Goal: Task Accomplishment & Management: Use online tool/utility

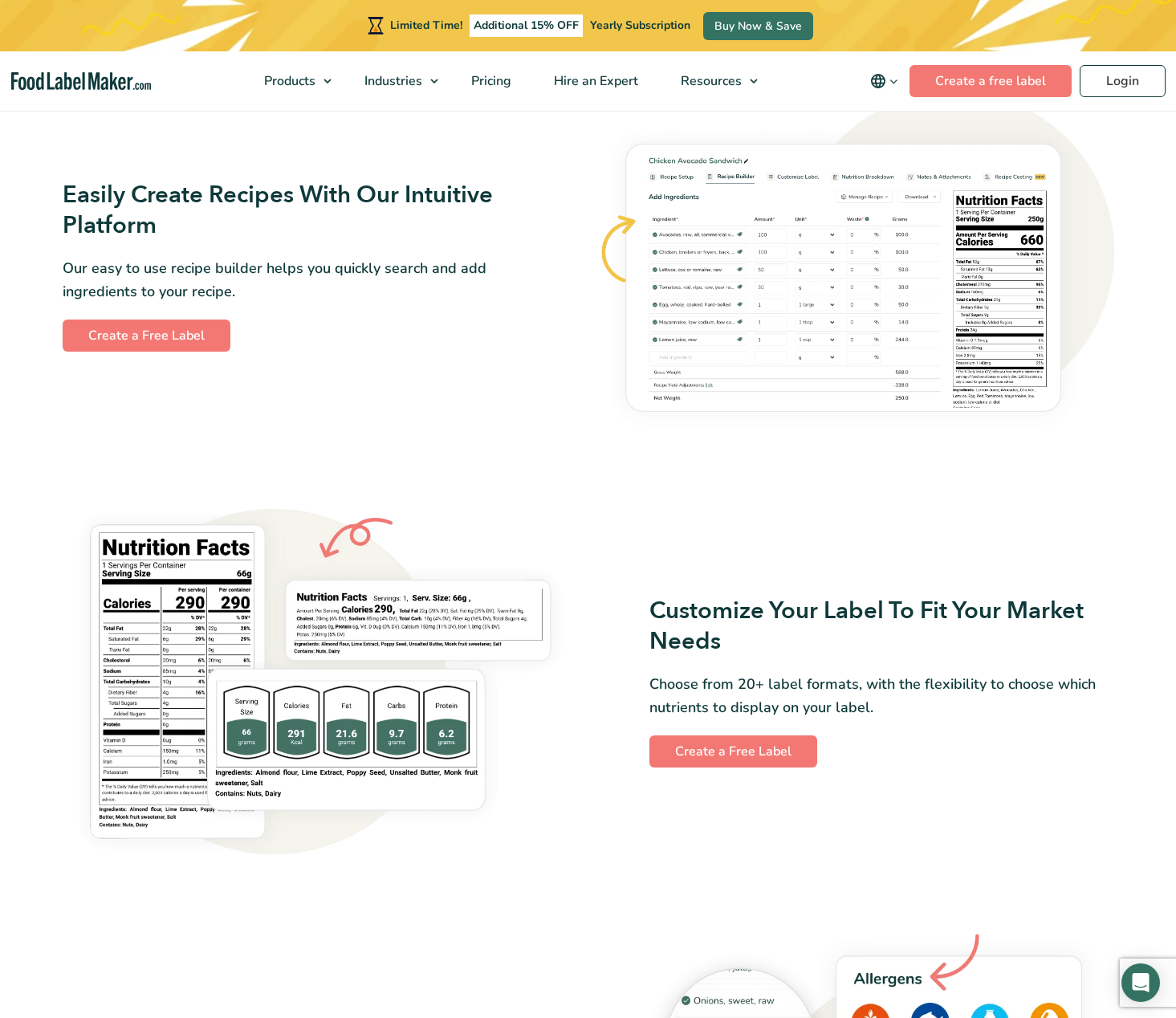
scroll to position [790, 0]
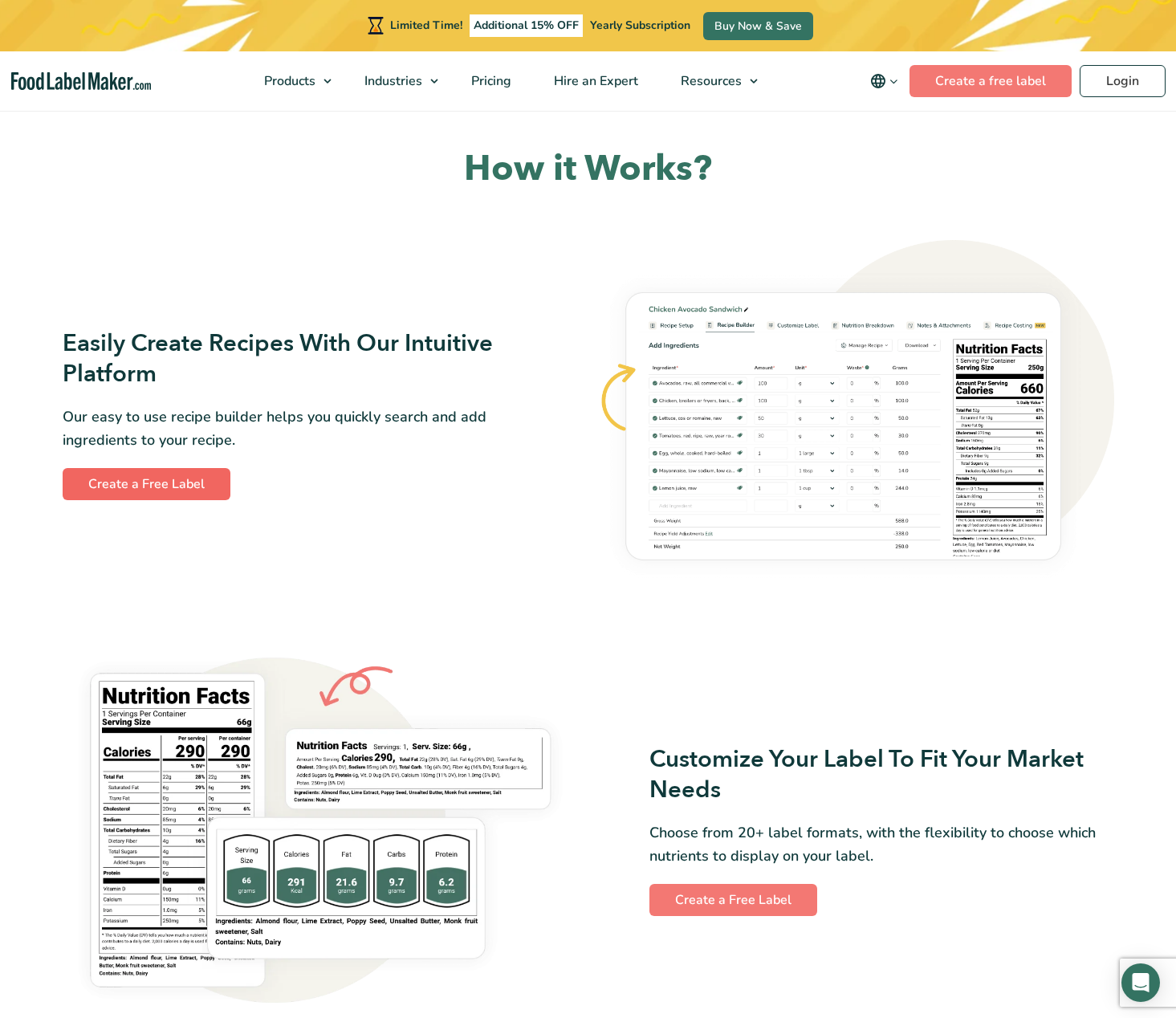
click at [180, 486] on link "Create a Free Label" at bounding box center [146, 484] width 168 height 32
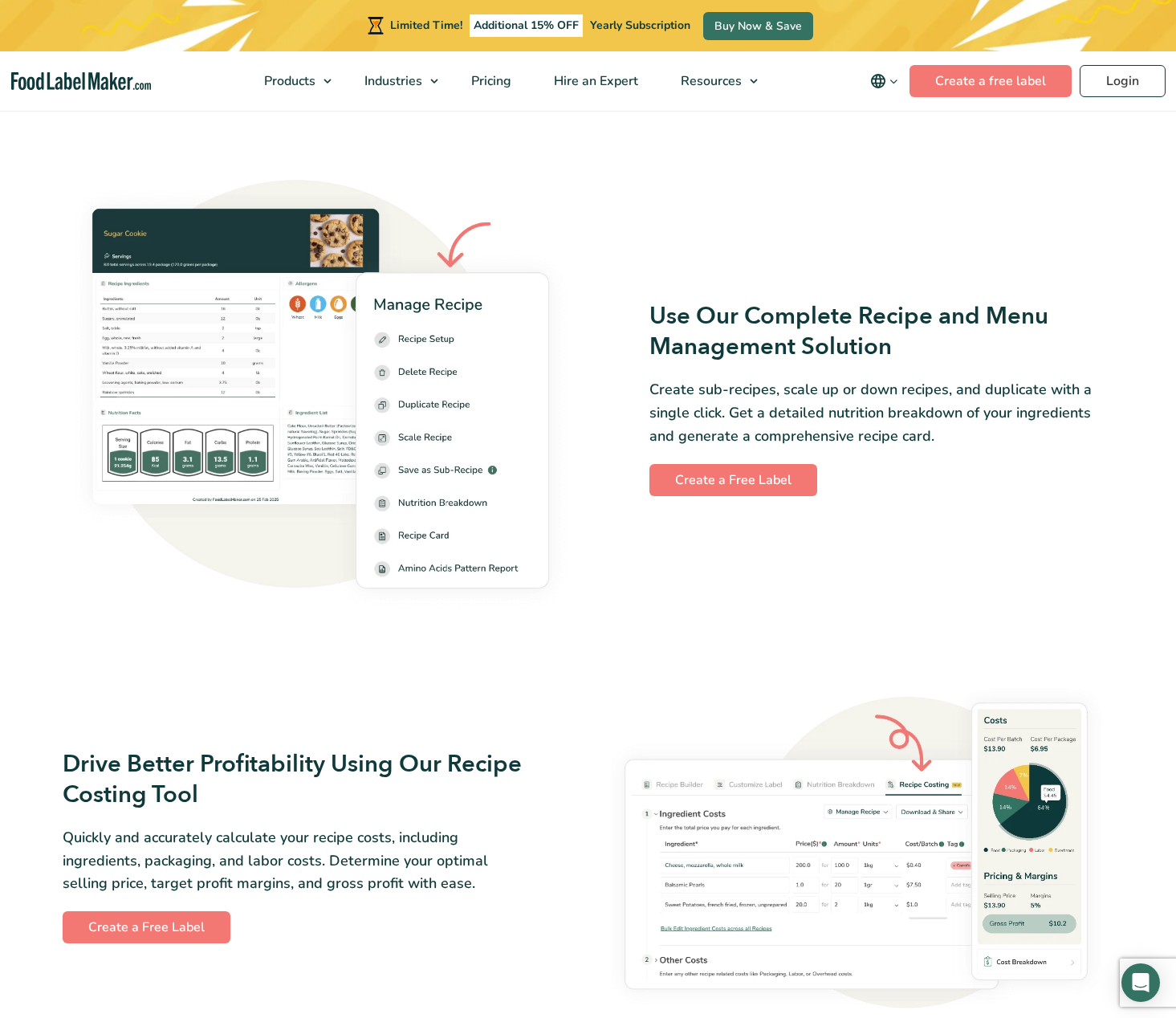
scroll to position [2161, 0]
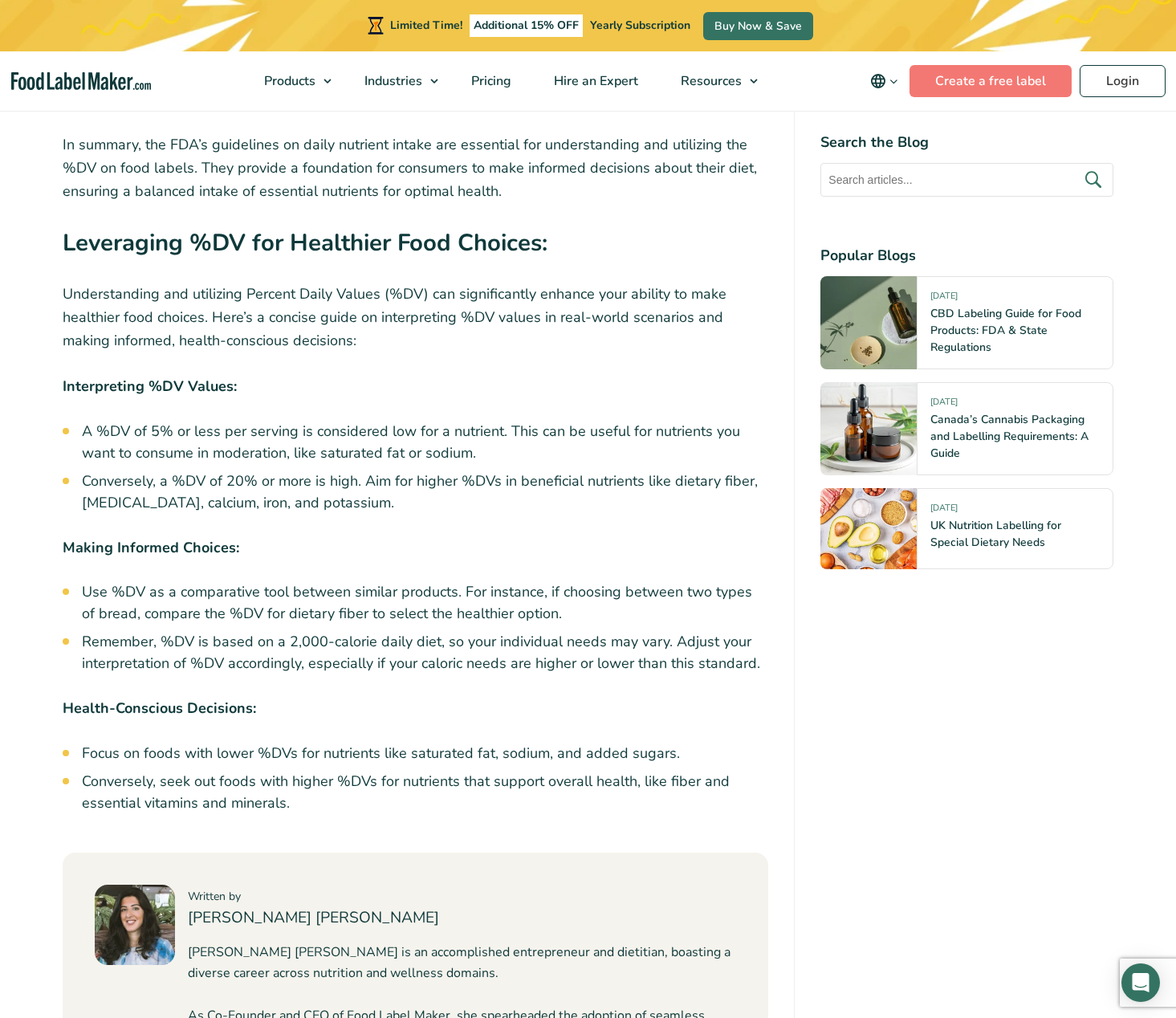
scroll to position [7294, 0]
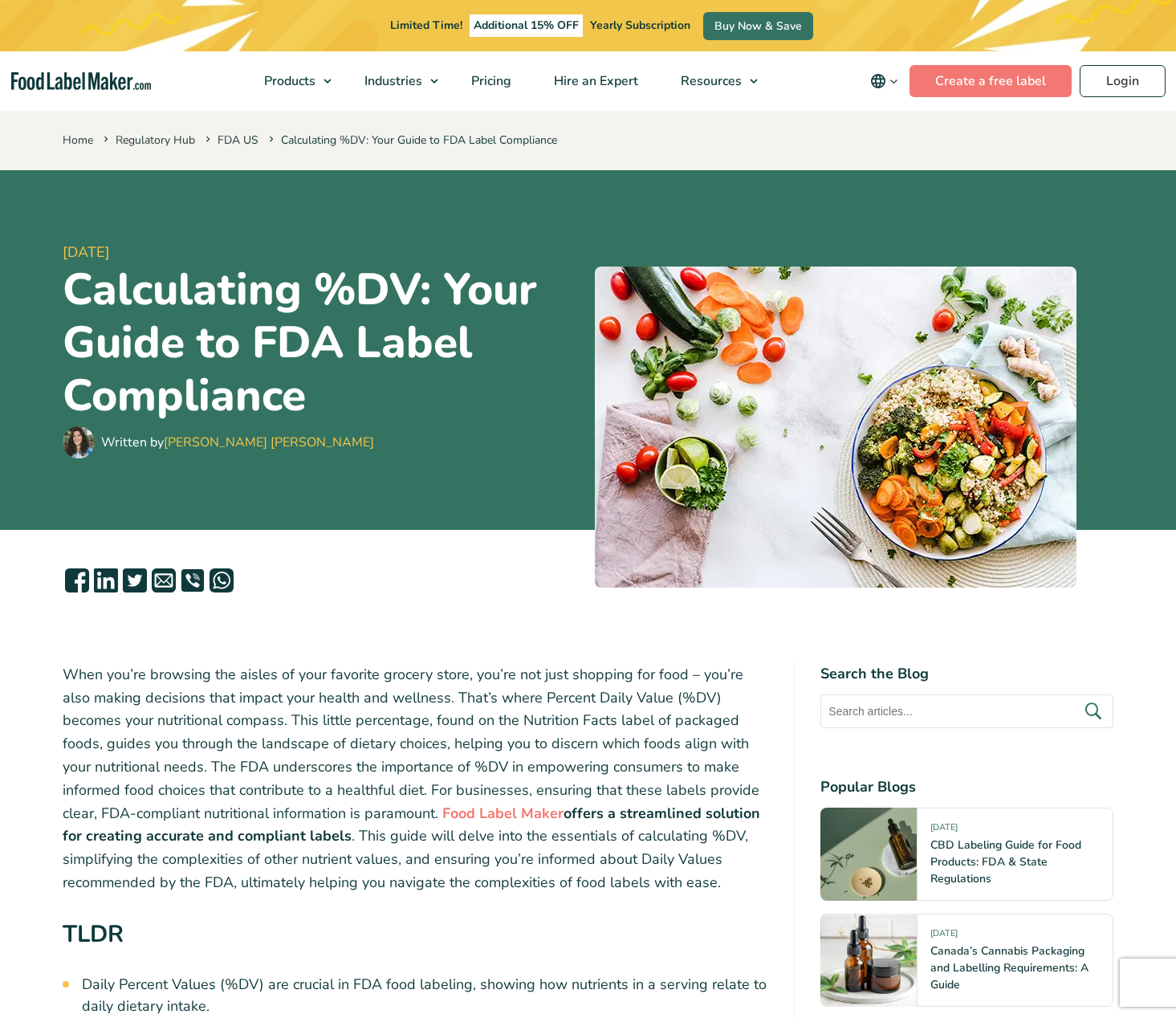
scroll to position [4104, 0]
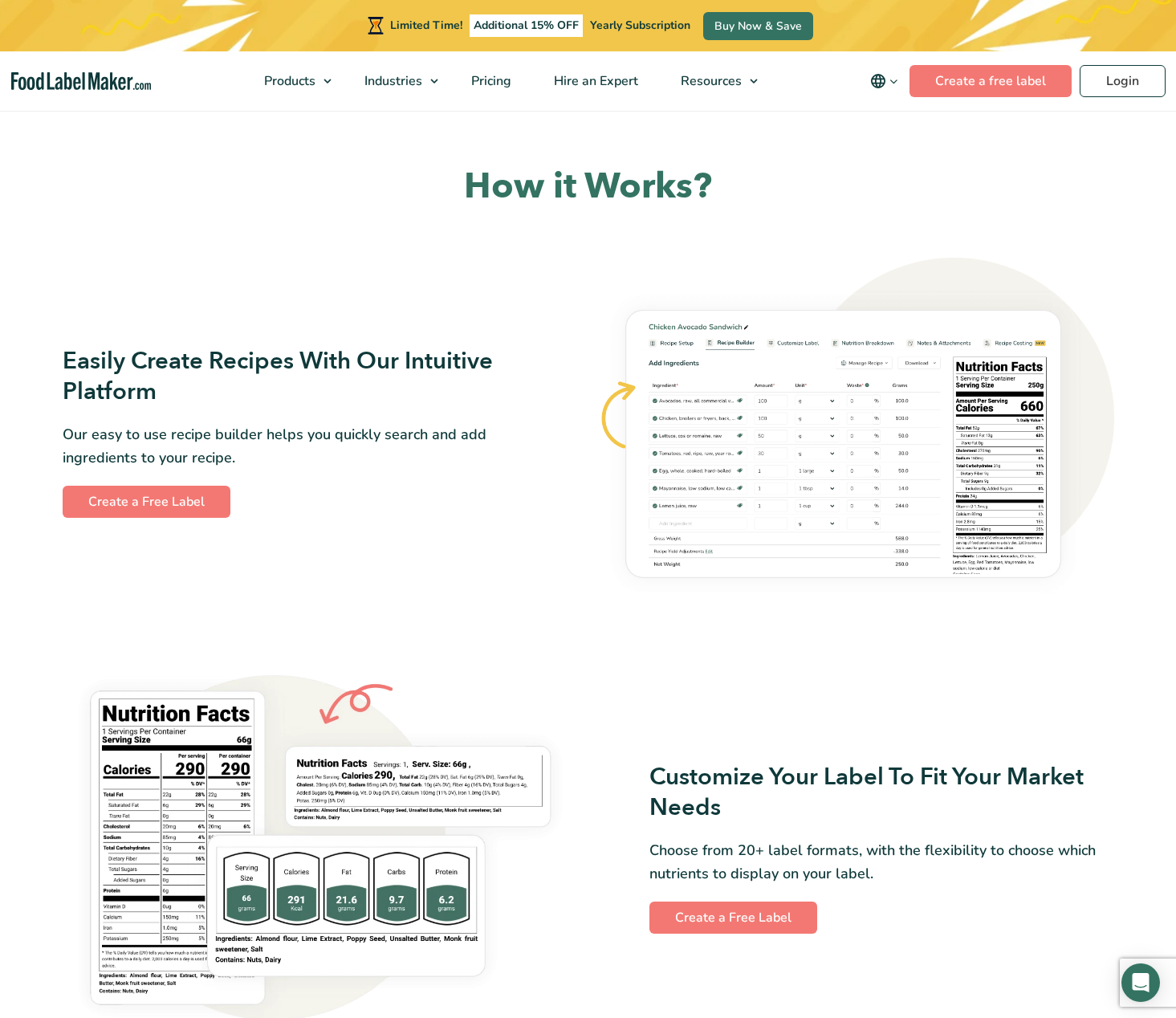
scroll to position [825, 0]
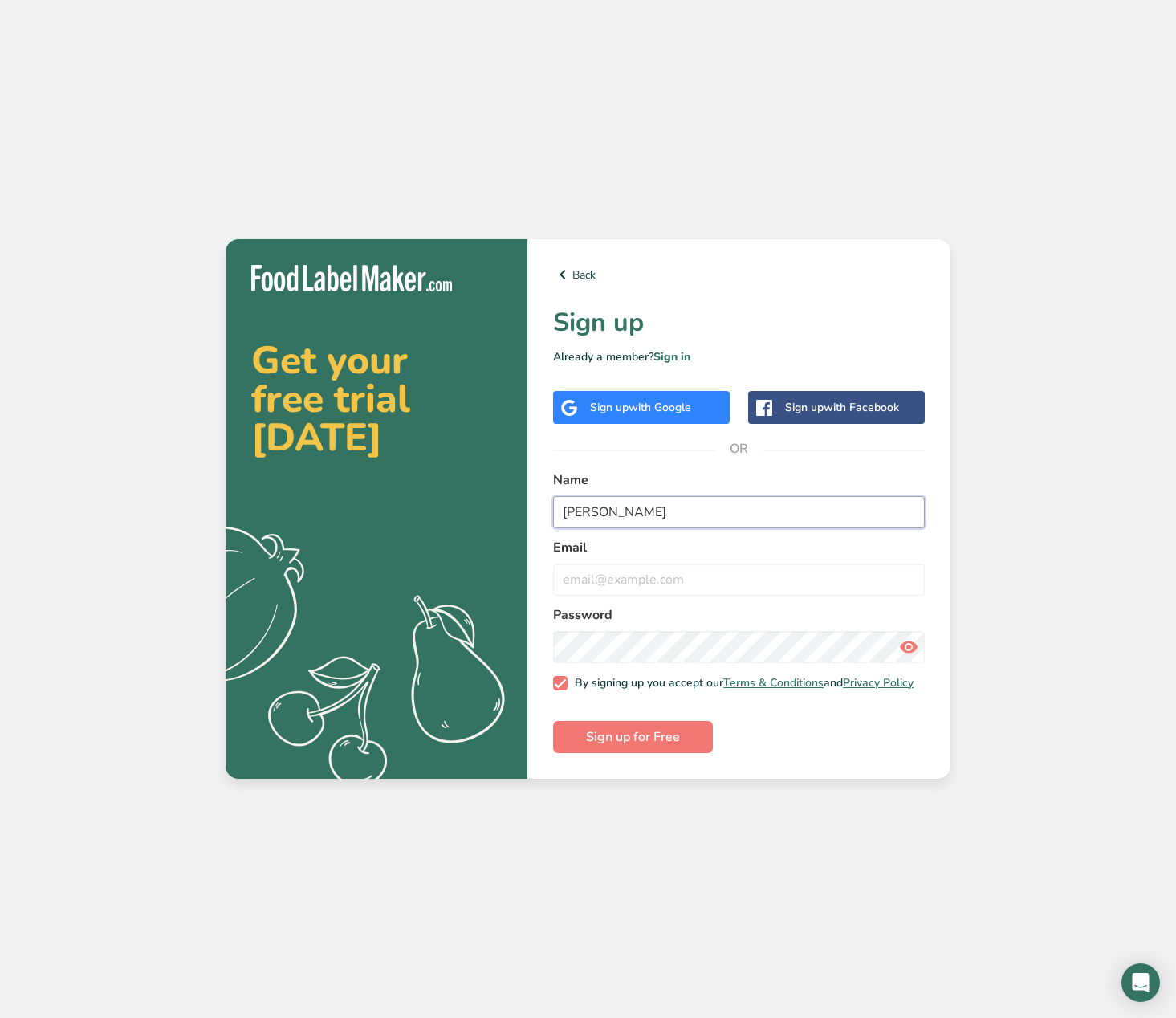
type input "[PERSON_NAME]"
type input "[PERSON_NAME][EMAIL_ADDRESS][DOMAIN_NAME]"
click at [631, 734] on span "Sign up for Free" at bounding box center [633, 737] width 94 height 19
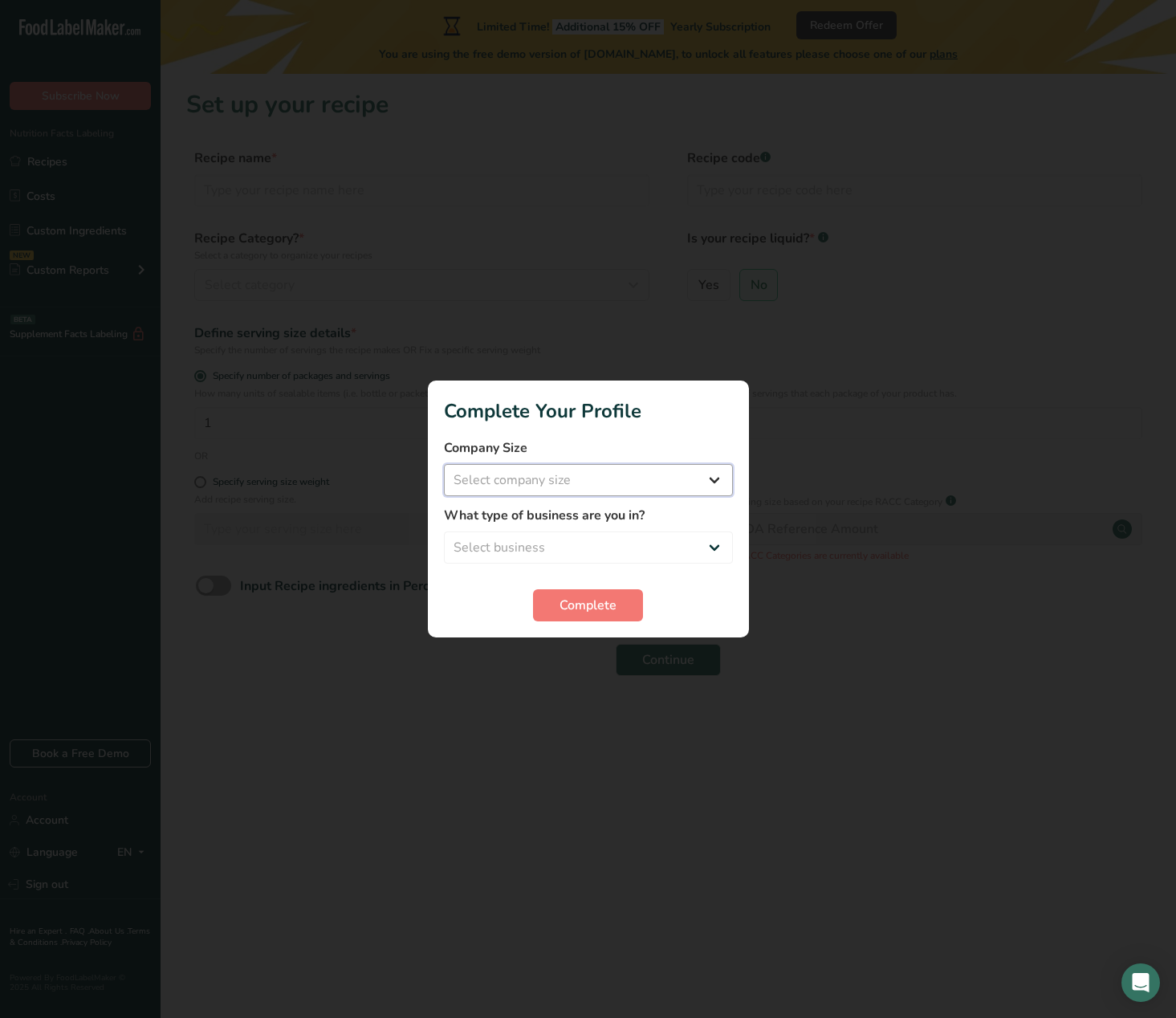
select select "1"
select select "8"
click at [595, 612] on span "Complete" at bounding box center [587, 605] width 57 height 19
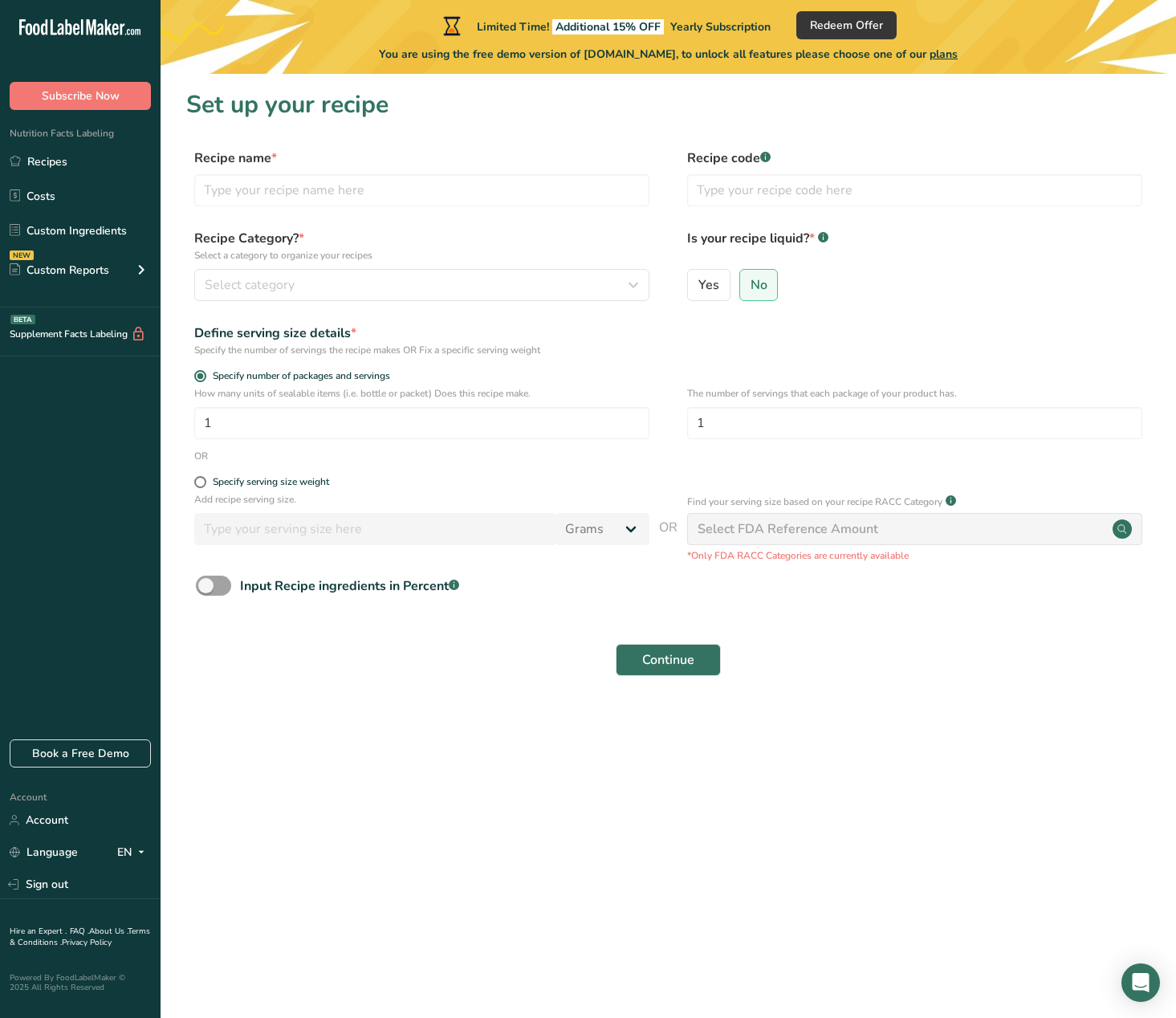
click at [737, 531] on div "Select FDA Reference Amount" at bounding box center [788, 528] width 180 height 19
click at [201, 478] on span at bounding box center [200, 482] width 12 height 12
click at [201, 478] on input "Specify serving size weight" at bounding box center [199, 482] width 11 height 11
radio input "true"
radio input "false"
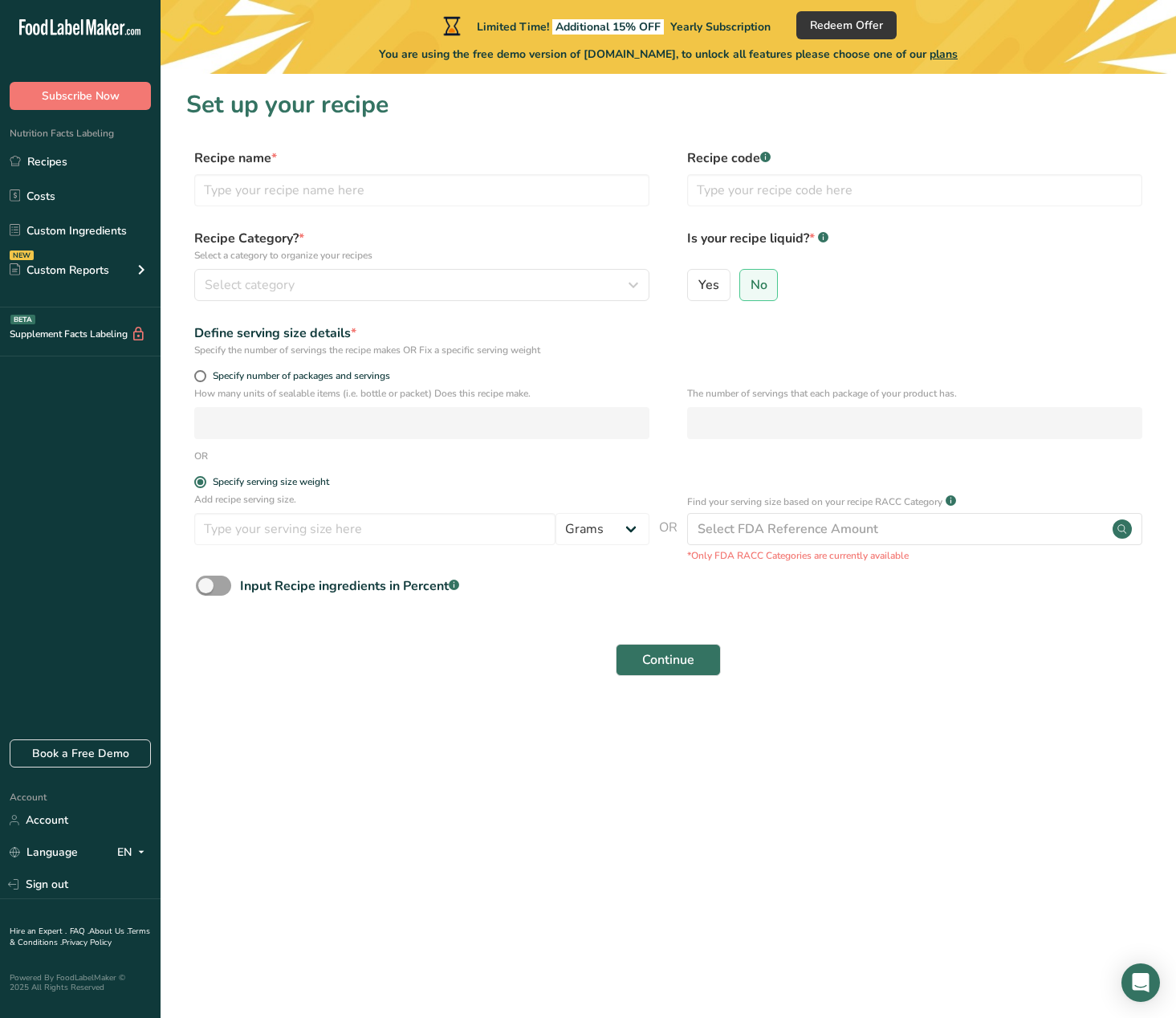
click at [192, 372] on div "Specify number of packages and servings" at bounding box center [668, 378] width 964 height 16
click at [201, 377] on span at bounding box center [200, 376] width 12 height 12
click at [201, 377] on input "Specify number of packages and servings" at bounding box center [199, 376] width 11 height 11
radio input "true"
radio input "false"
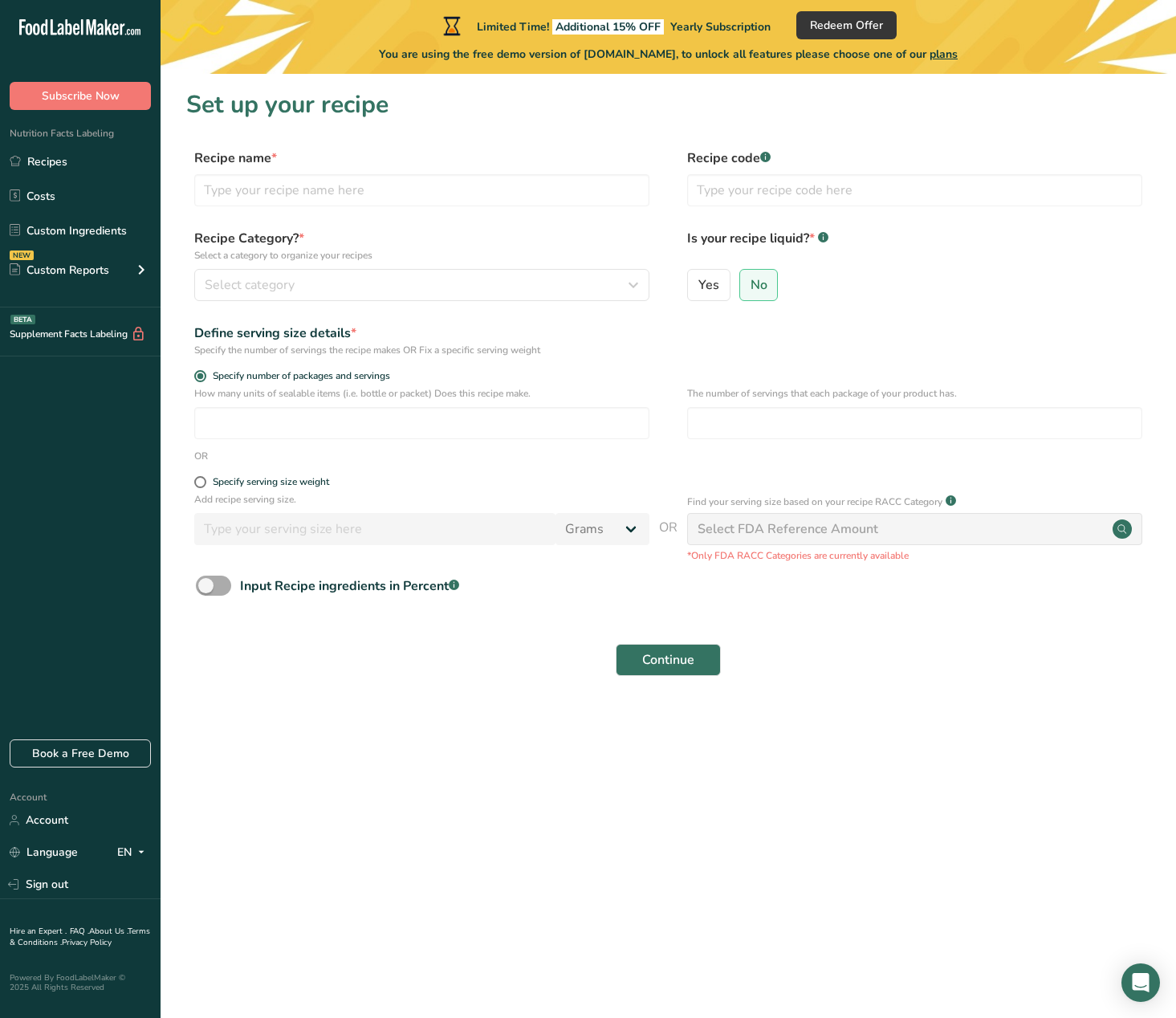
click at [233, 584] on span "Input Recipe ingredients in Percent .a-a{fill:#347362;}.b-a{fill:#fff;}" at bounding box center [345, 586] width 228 height 19
click at [207, 584] on input "Input Recipe ingredients in Percent .a-a{fill:#347362;}.b-a{fill:#fff;}" at bounding box center [201, 586] width 11 height 11
checkbox input "true"
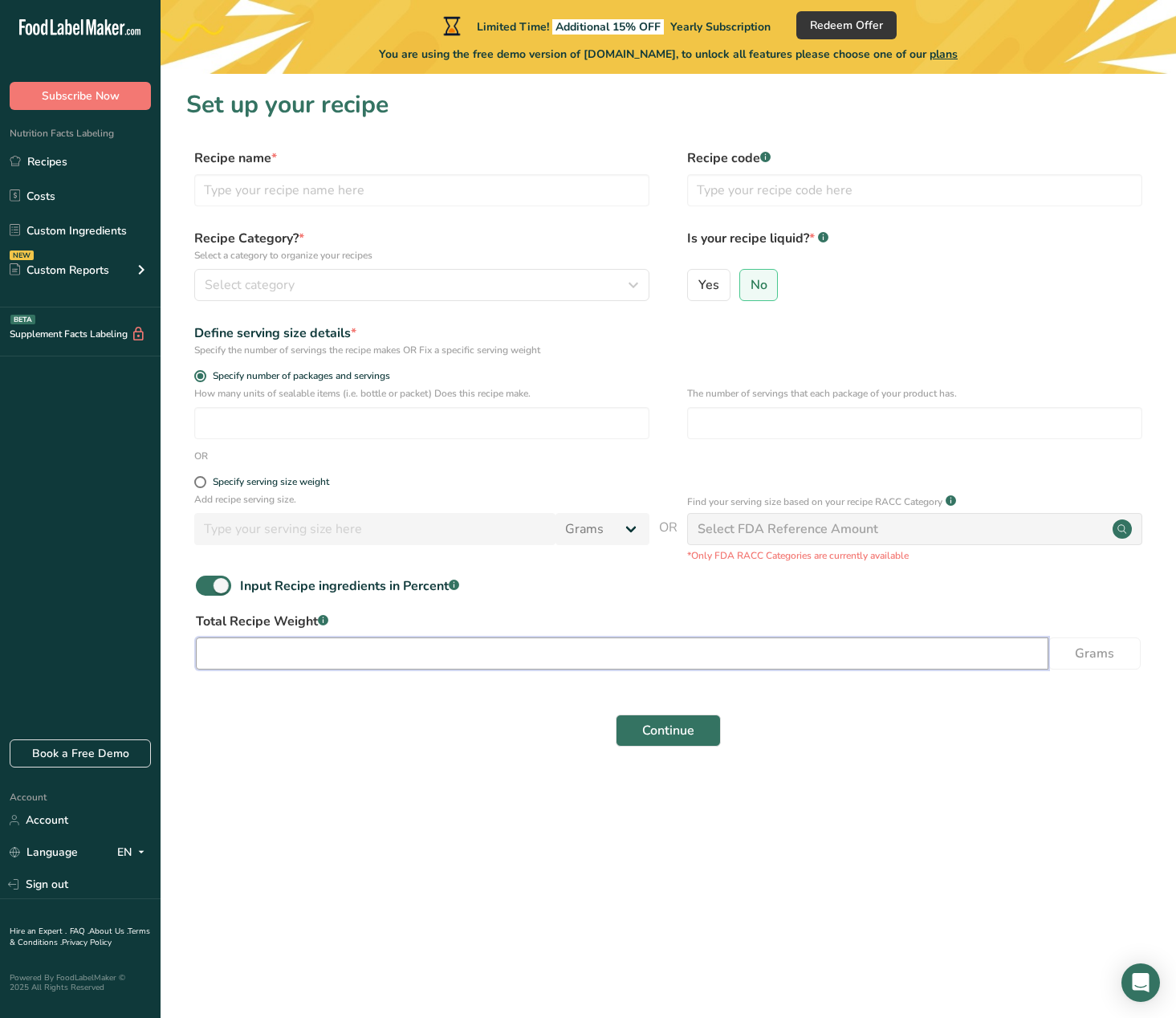
click at [285, 655] on input "number" at bounding box center [622, 653] width 853 height 32
type input "40"
click at [695, 727] on button "Continue" at bounding box center [668, 730] width 105 height 32
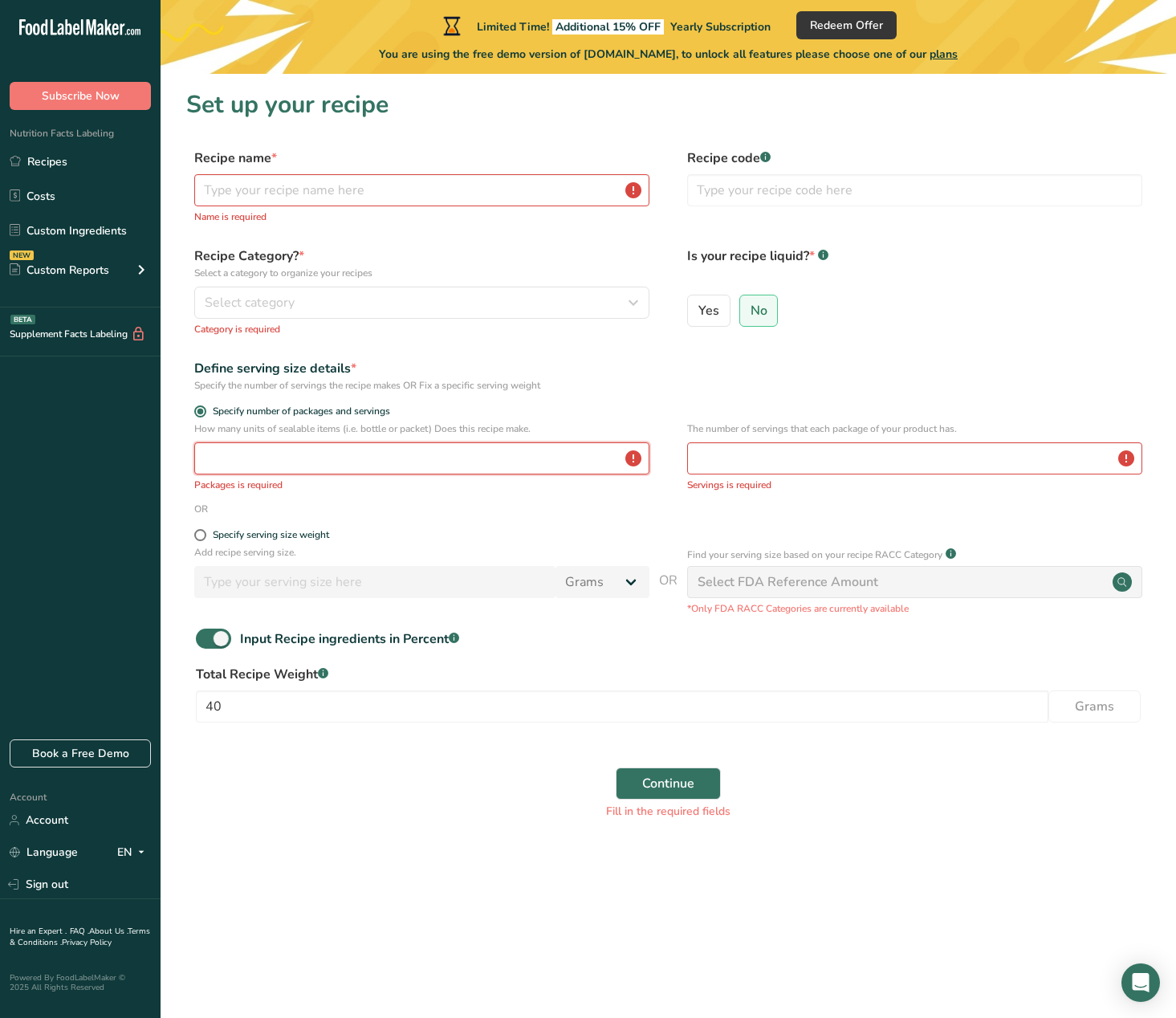
click at [318, 456] on input "number" at bounding box center [422, 458] width 455 height 32
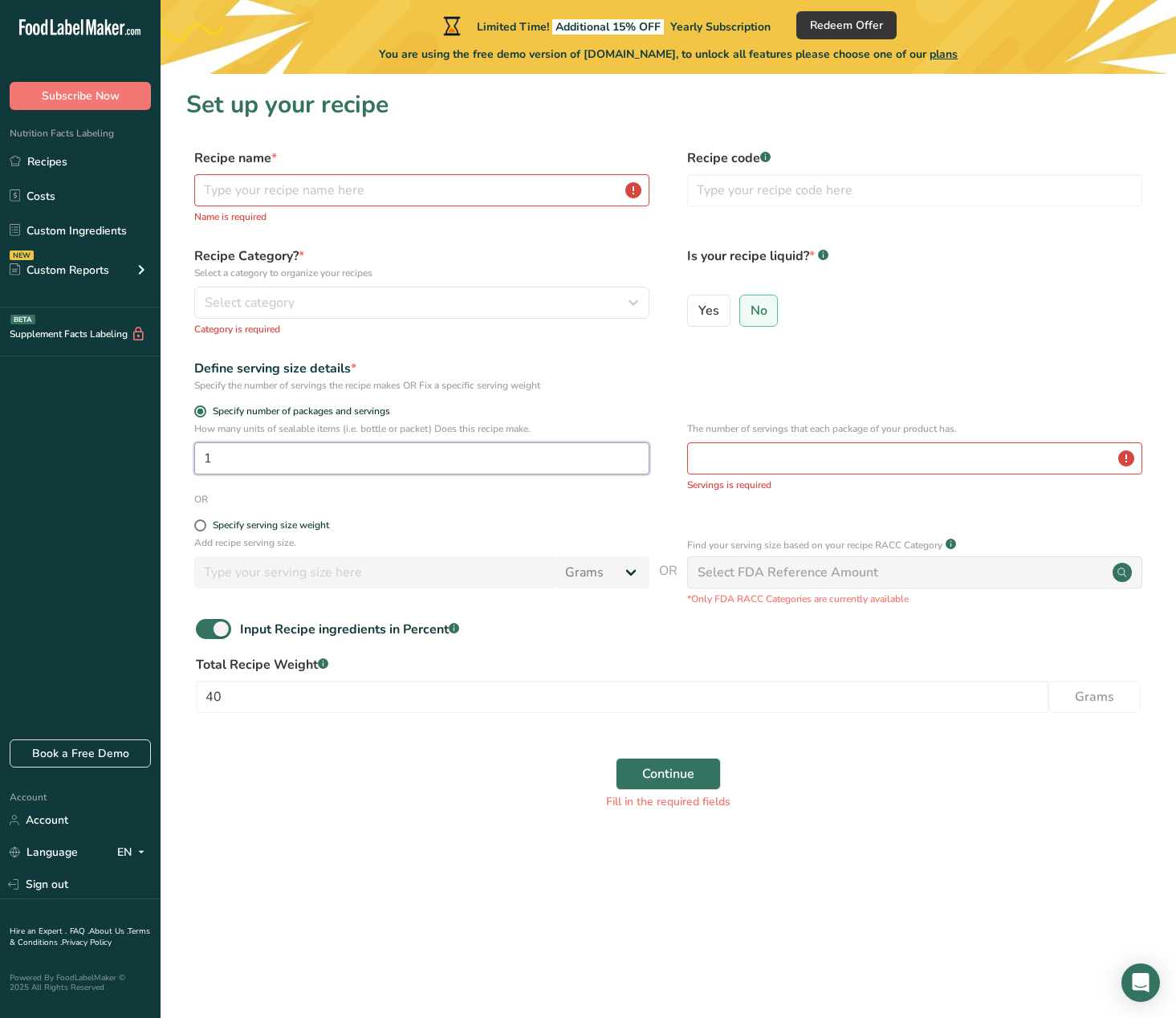
type input "1"
click at [715, 455] on input "number" at bounding box center [914, 458] width 455 height 32
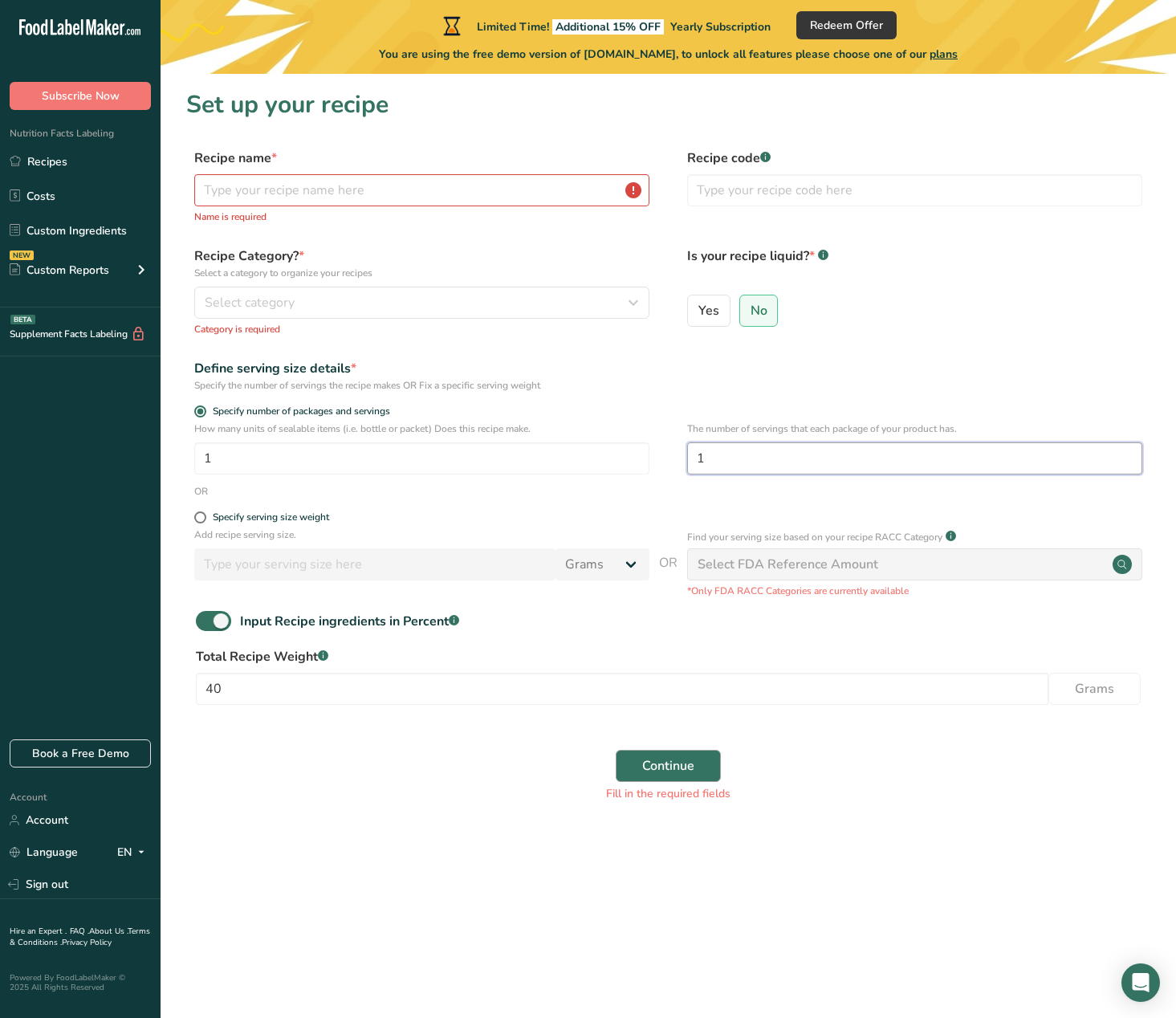
type input "1"
click at [663, 768] on span "Continue" at bounding box center [668, 765] width 52 height 19
click at [289, 187] on input "text" at bounding box center [422, 189] width 455 height 32
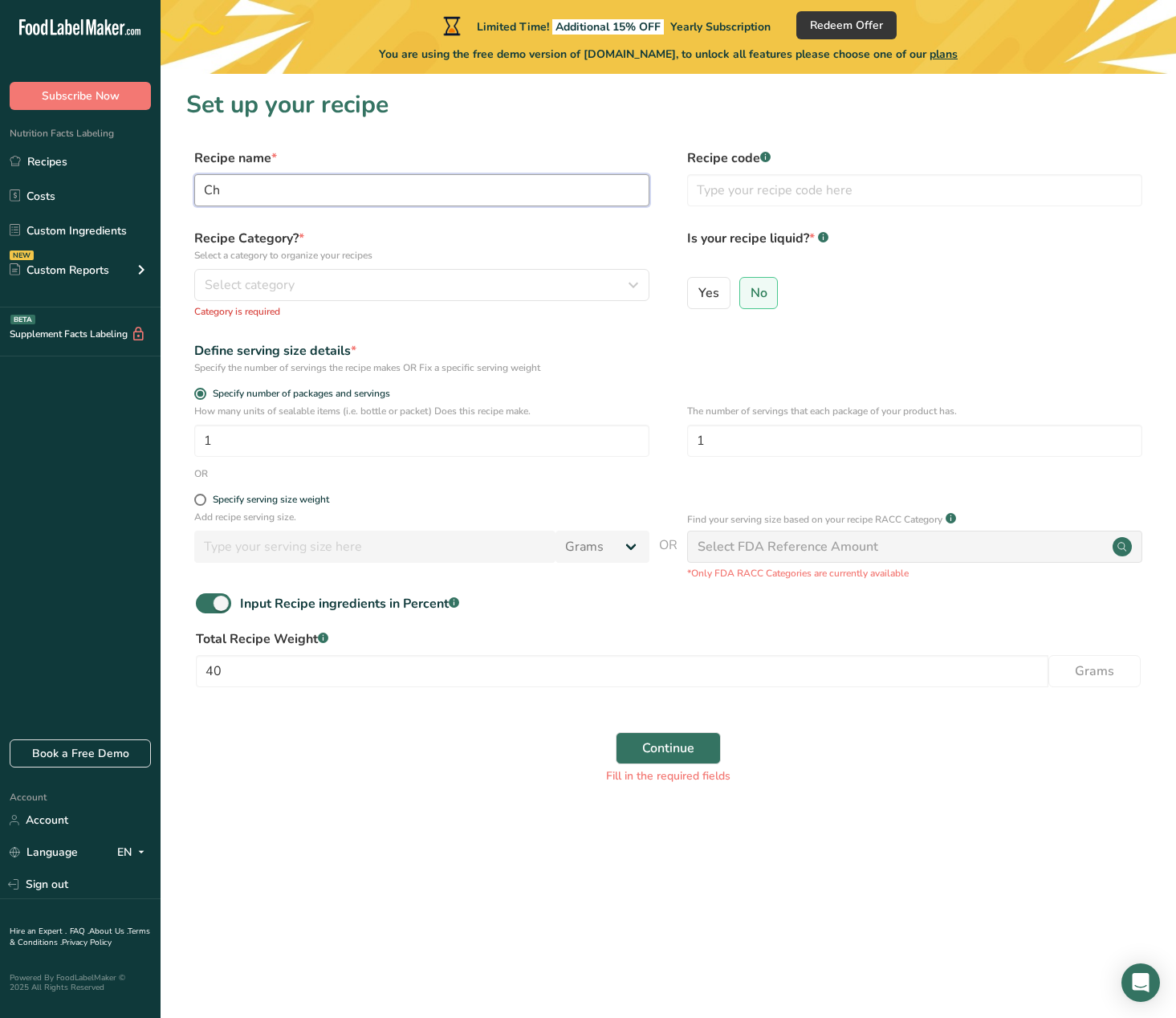
type input "C"
type input "Apple Chips"
click at [692, 740] on span "Continue" at bounding box center [668, 748] width 52 height 19
click at [258, 276] on span "Select category" at bounding box center [250, 285] width 90 height 19
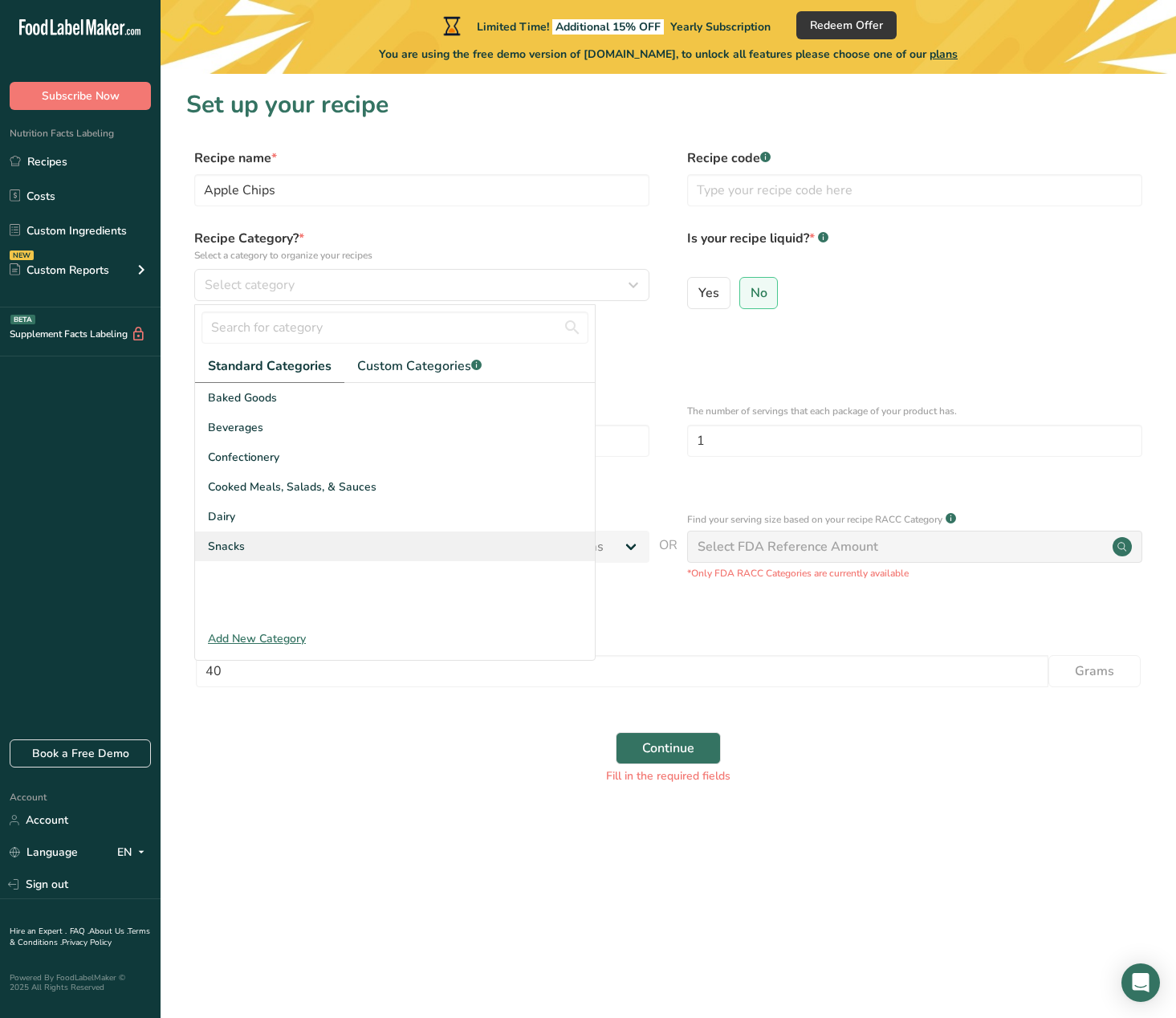
click at [244, 550] on div "Snacks" at bounding box center [394, 546] width 399 height 30
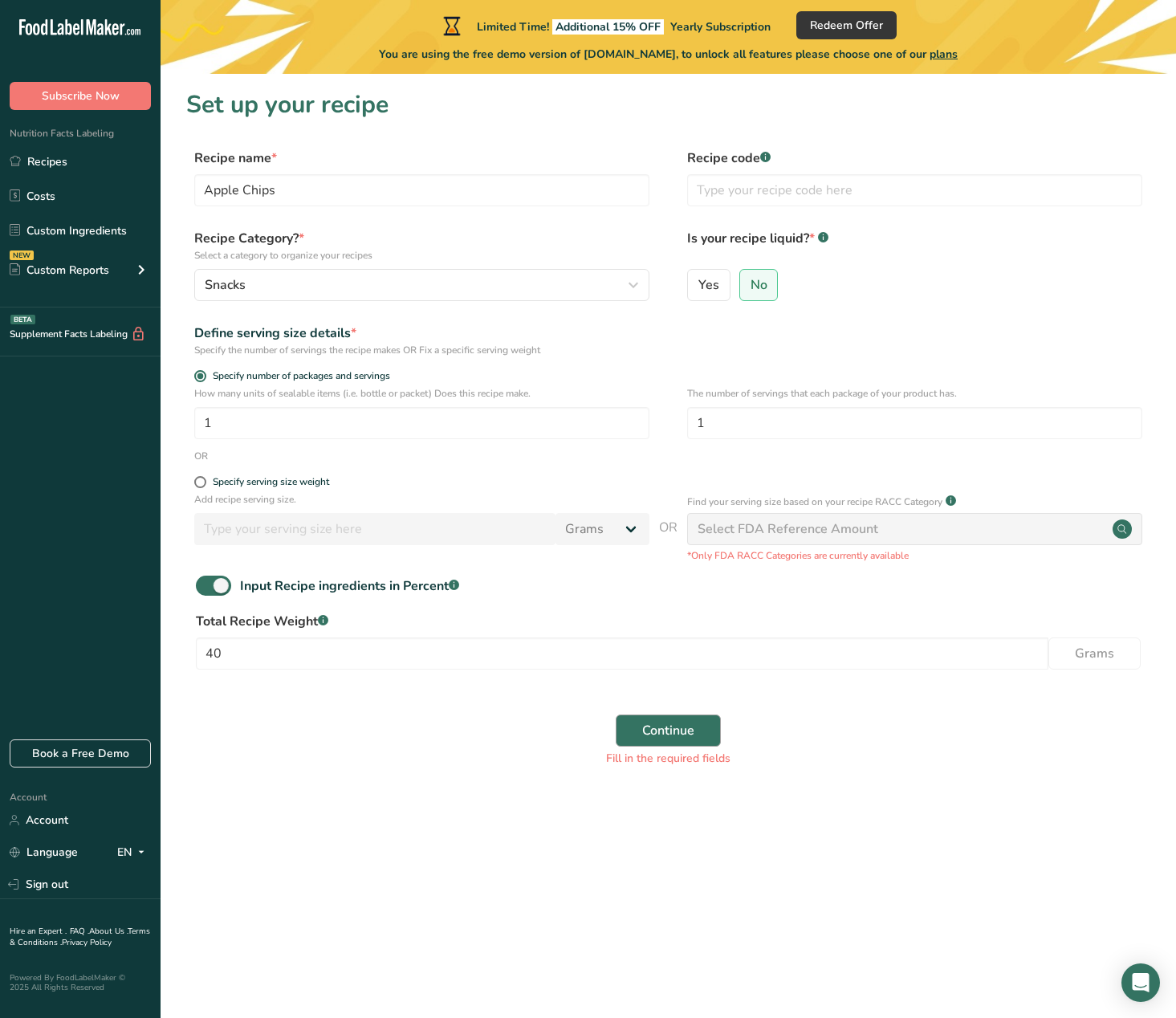
scroll to position [1, 0]
click at [681, 740] on button "Continue" at bounding box center [668, 730] width 105 height 32
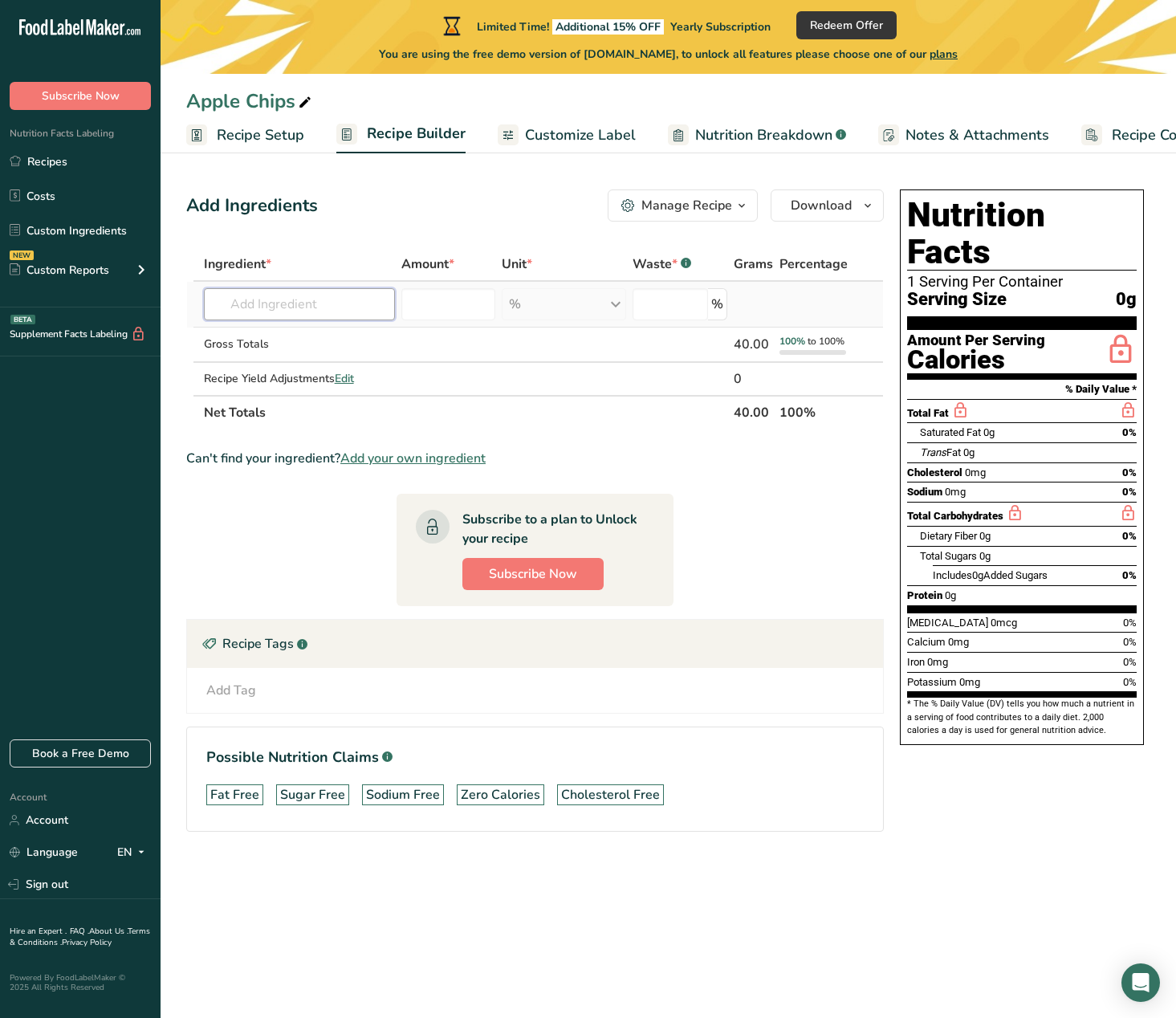
click at [286, 300] on input "text" at bounding box center [300, 304] width 192 height 32
click at [786, 132] on span "Nutrition Breakdown" at bounding box center [763, 135] width 137 height 21
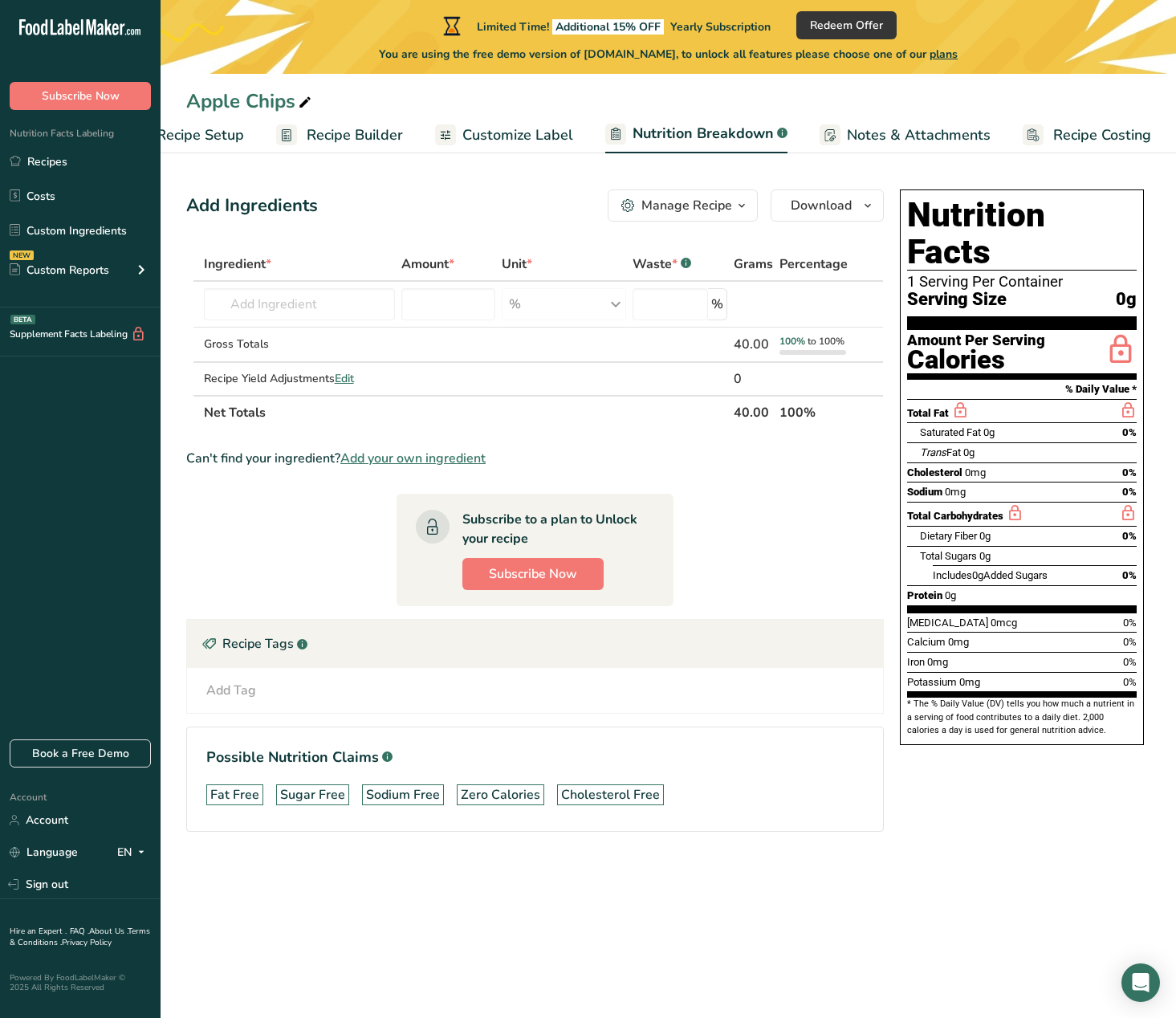
select select "Calories"
